Goal: Find specific page/section: Find specific page/section

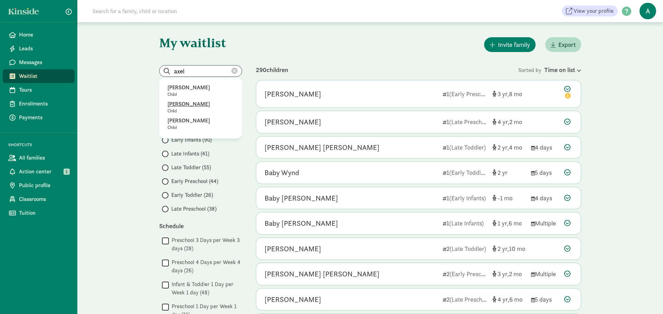
click at [193, 101] on p "Axel Molina" at bounding box center [200, 104] width 66 height 8
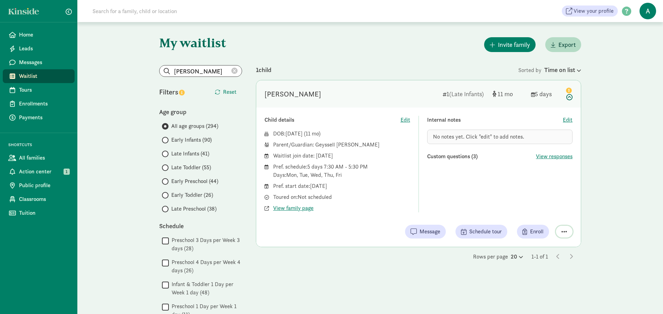
click at [565, 232] on span "button" at bounding box center [564, 232] width 6 height 6
click at [481, 186] on div "Internal notes Edit No notes yet. Click "edit" to add notes. Custom questions (…" at bounding box center [500, 164] width 146 height 97
click at [280, 202] on div "DOB: Sep 10, 2024 ( 11 ) Parent/Guardian: Geyssell Meza Waitlist join date: May…" at bounding box center [337, 171] width 146 height 83
click at [289, 207] on span "View family page" at bounding box center [293, 208] width 40 height 8
drag, startPoint x: 209, startPoint y: 83, endPoint x: 209, endPoint y: 72, distance: 10.7
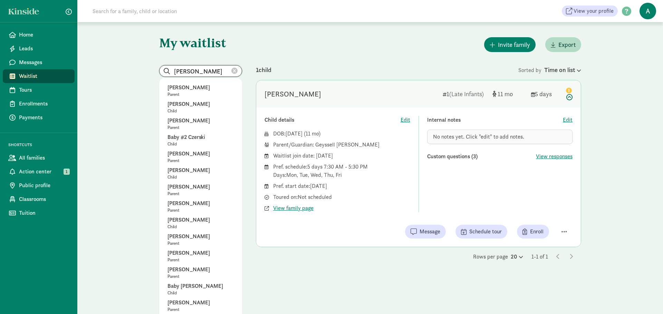
drag, startPoint x: 209, startPoint y: 71, endPoint x: 158, endPoint y: 69, distance: 50.8
drag, startPoint x: 188, startPoint y: 100, endPoint x: 108, endPoint y: 61, distance: 88.7
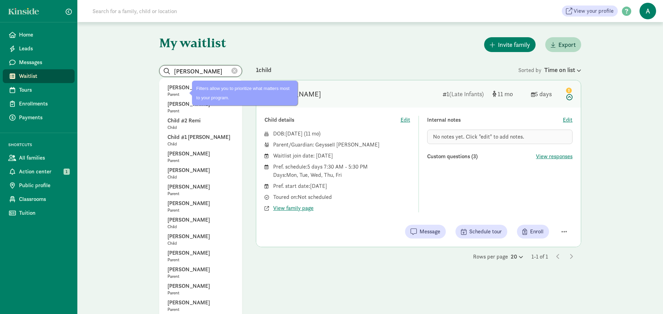
click at [204, 68] on input "miller" at bounding box center [200, 71] width 82 height 11
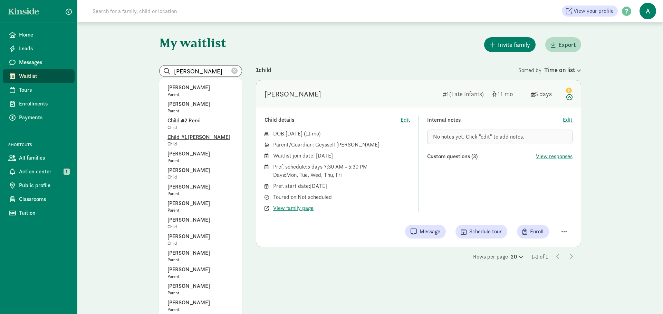
click at [194, 136] on p "Child #1 Miller" at bounding box center [200, 137] width 66 height 8
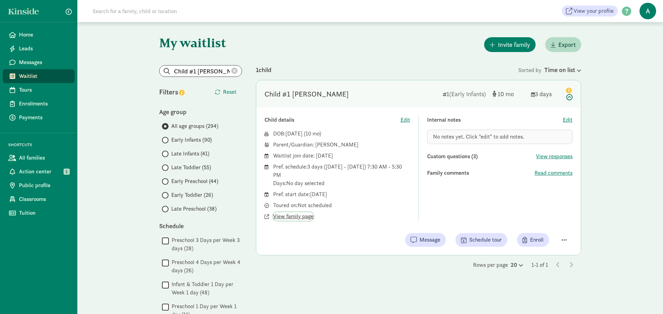
click at [302, 216] on span "View family page" at bounding box center [293, 217] width 40 height 8
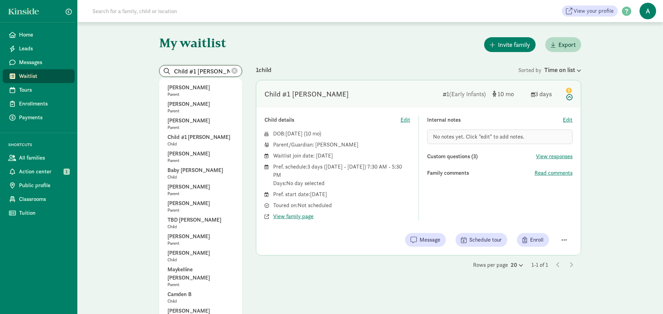
drag, startPoint x: 213, startPoint y: 70, endPoint x: 136, endPoint y: 69, distance: 77.0
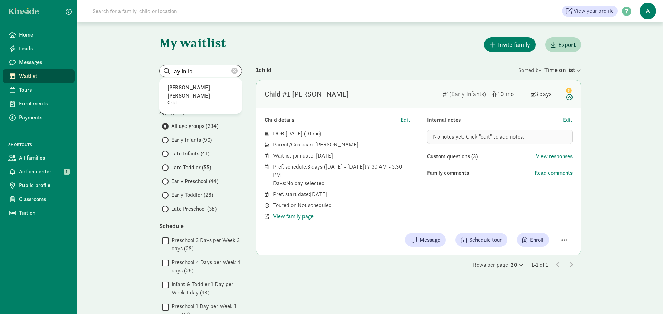
click at [190, 85] on p "Aylin Lopez Baray" at bounding box center [200, 92] width 66 height 17
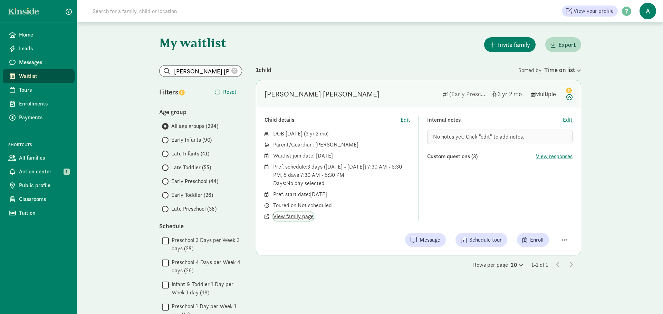
click at [300, 215] on span "View family page" at bounding box center [293, 217] width 40 height 8
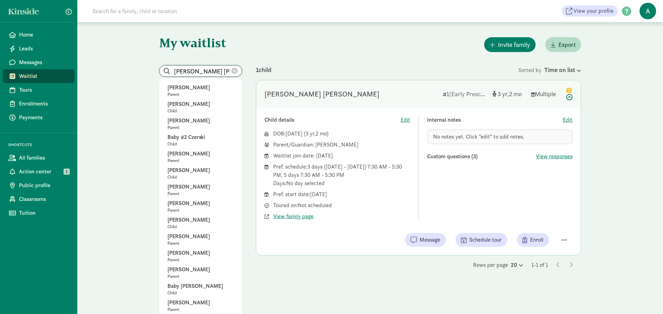
drag, startPoint x: 224, startPoint y: 69, endPoint x: 143, endPoint y: 66, distance: 81.5
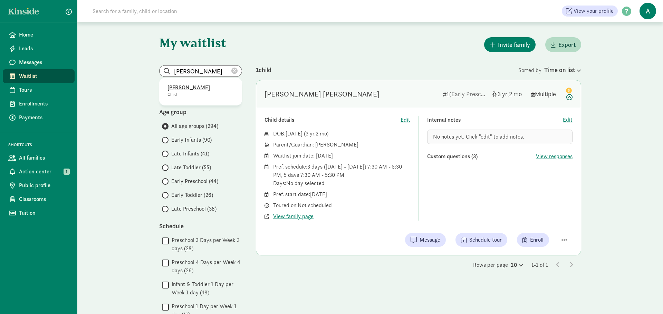
click at [195, 87] on p "David Skelly" at bounding box center [200, 88] width 66 height 8
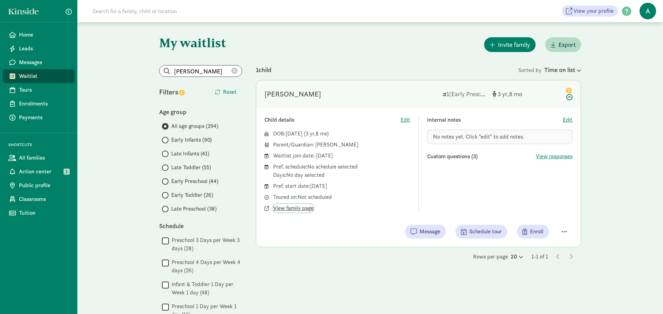
click at [303, 205] on span "View family page" at bounding box center [293, 208] width 40 height 8
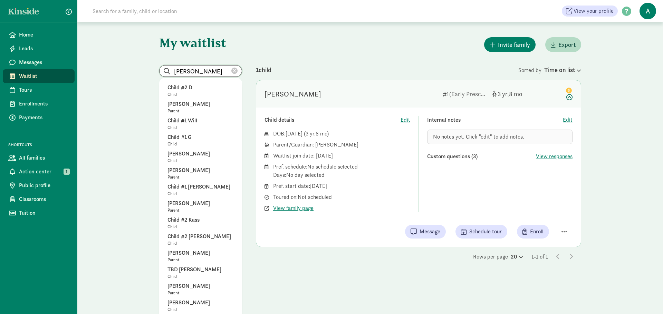
drag, startPoint x: 208, startPoint y: 70, endPoint x: 151, endPoint y: 62, distance: 57.1
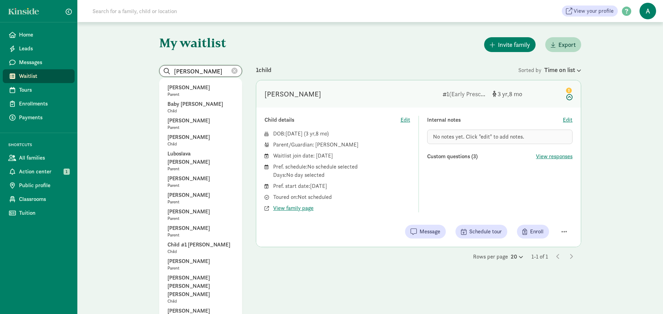
click at [211, 69] on input "nikolai" at bounding box center [200, 71] width 82 height 11
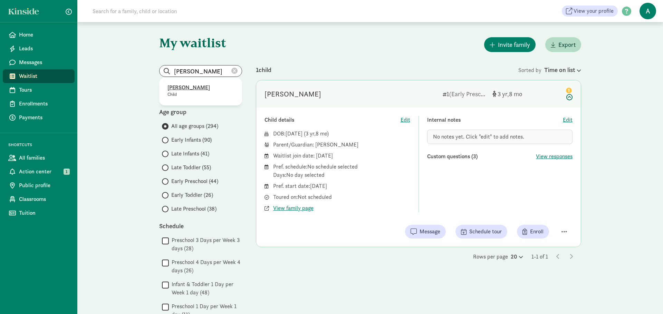
click at [190, 87] on p "Nikolai Fiala" at bounding box center [200, 88] width 66 height 8
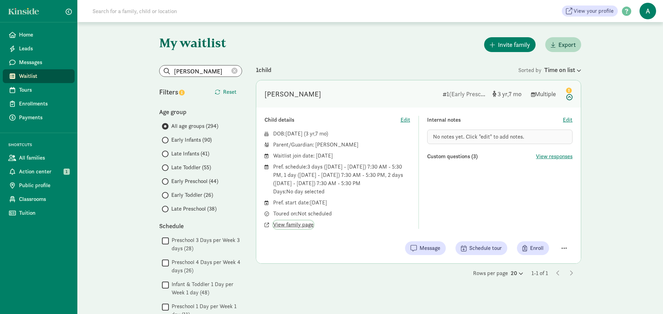
click at [288, 224] on span "View family page" at bounding box center [293, 225] width 40 height 8
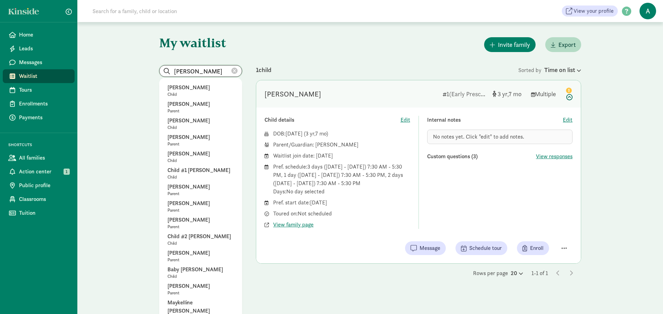
drag, startPoint x: 223, startPoint y: 70, endPoint x: 145, endPoint y: 62, distance: 78.4
drag, startPoint x: 214, startPoint y: 70, endPoint x: 154, endPoint y: 76, distance: 60.3
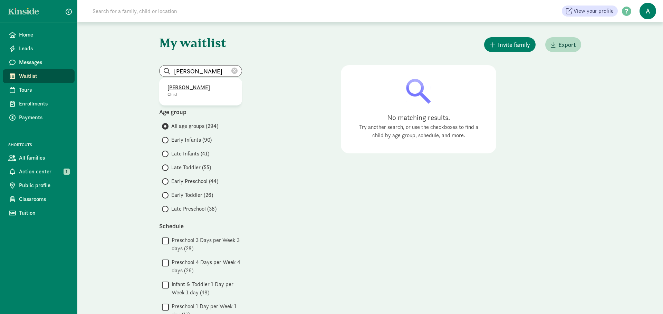
click at [187, 87] on p "Oliver Kim" at bounding box center [200, 88] width 66 height 8
type input "Oliver Kim"
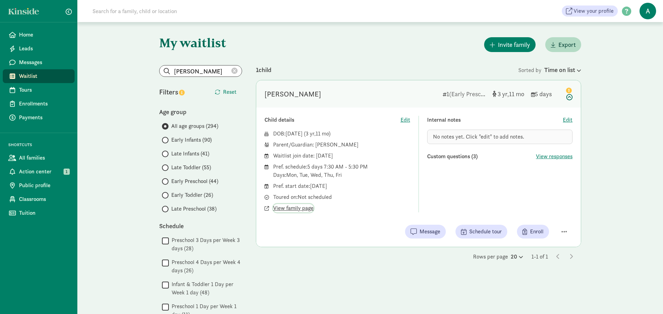
click at [306, 208] on span "View family page" at bounding box center [293, 208] width 40 height 8
click at [235, 70] on icon at bounding box center [234, 71] width 6 height 6
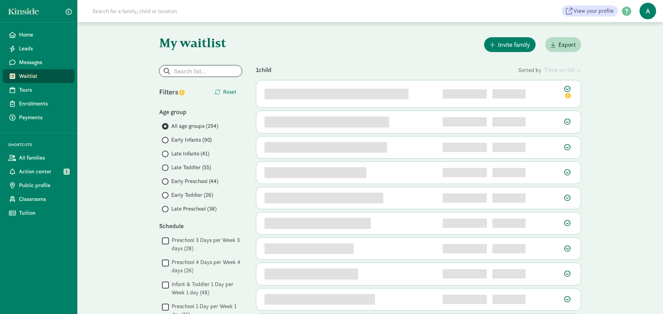
click at [207, 71] on input "search" at bounding box center [200, 71] width 82 height 11
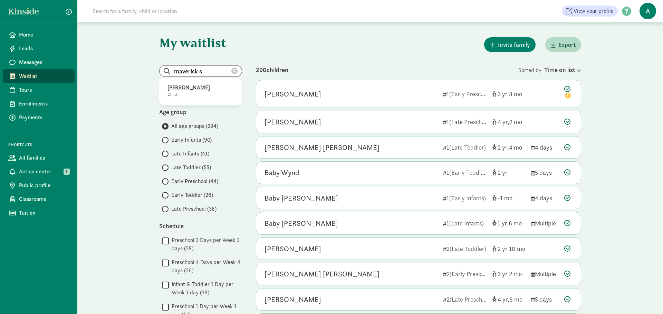
click at [187, 86] on p "[PERSON_NAME]" at bounding box center [200, 88] width 66 height 8
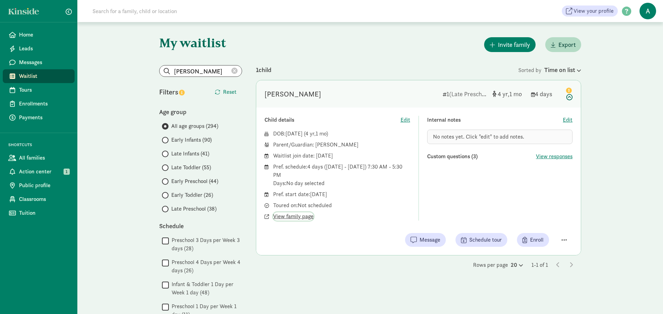
click at [301, 218] on span "View family page" at bounding box center [293, 217] width 40 height 8
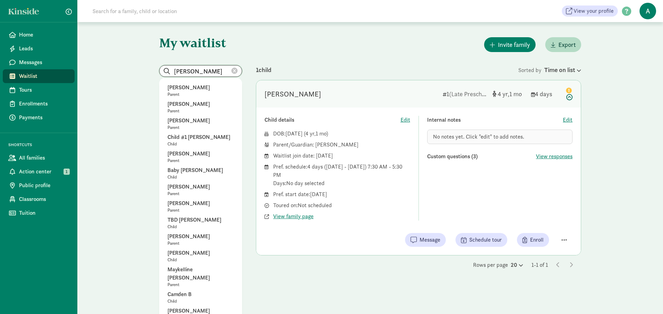
drag, startPoint x: 225, startPoint y: 72, endPoint x: 143, endPoint y: 65, distance: 81.8
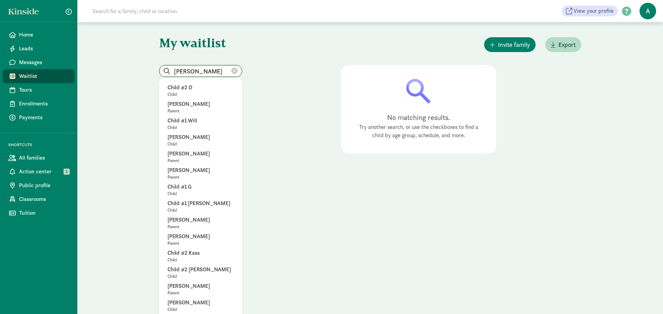
drag, startPoint x: 212, startPoint y: 74, endPoint x: 135, endPoint y: 55, distance: 79.5
type input "stirling vail"
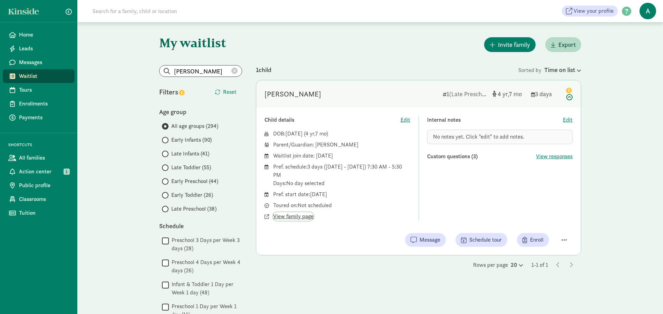
click at [303, 215] on span "View family page" at bounding box center [293, 217] width 40 height 8
click at [234, 69] on icon at bounding box center [234, 71] width 6 height 6
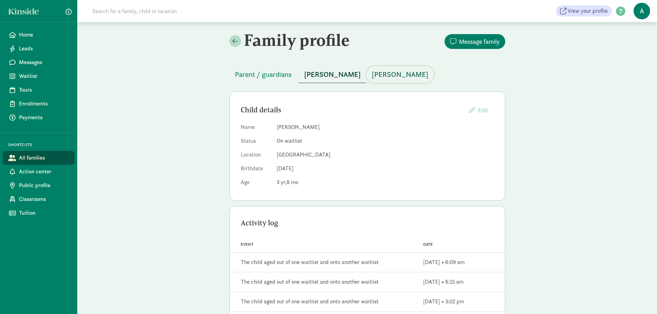
click at [375, 78] on span "[PERSON_NAME]" at bounding box center [400, 74] width 57 height 11
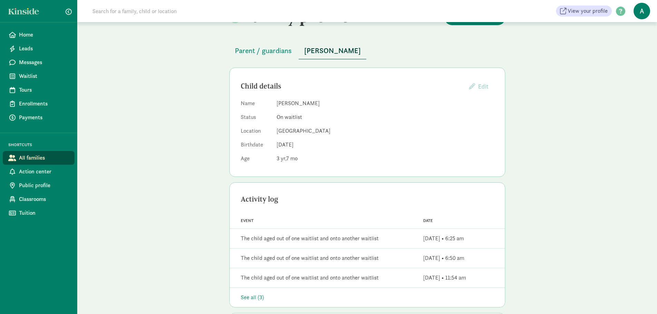
scroll to position [35, 0]
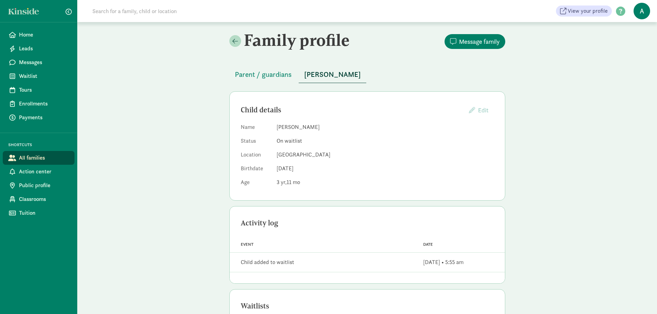
click at [61, 153] on link "All families" at bounding box center [39, 158] width 72 height 14
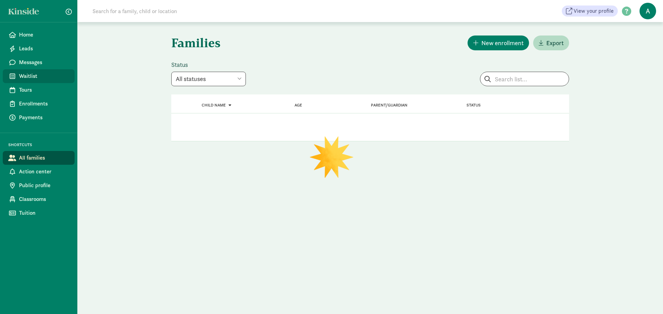
click at [37, 75] on span "Waitlist" at bounding box center [44, 76] width 50 height 8
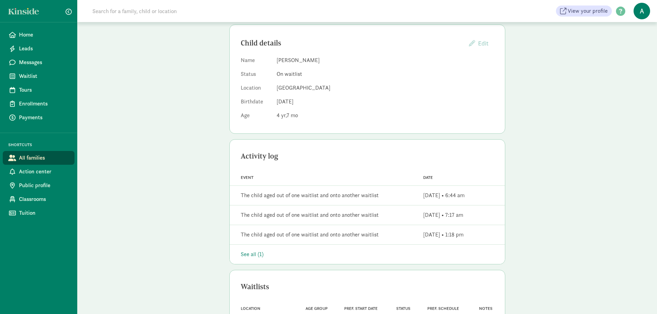
scroll to position [69, 0]
